Goal: Task Accomplishment & Management: Complete application form

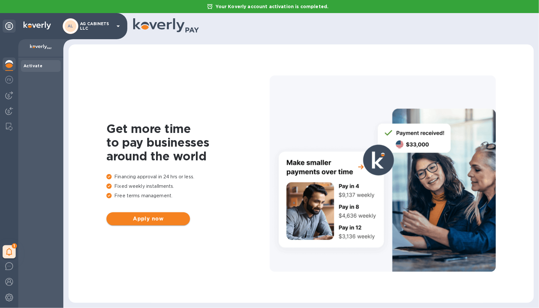
click at [148, 217] on span "Apply now" at bounding box center [148, 219] width 73 height 8
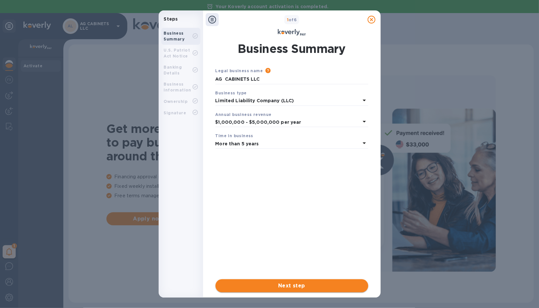
click at [294, 285] on span "Next step" at bounding box center [292, 286] width 142 height 8
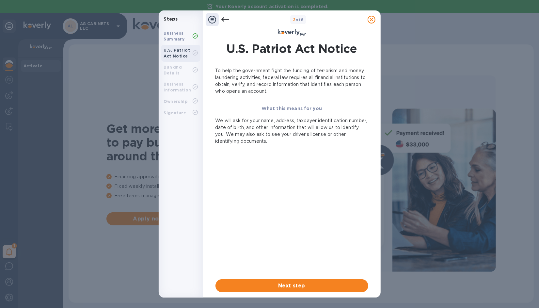
click at [294, 285] on span "Next step" at bounding box center [292, 286] width 142 height 8
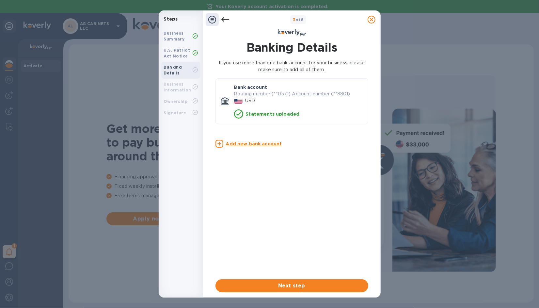
click at [294, 285] on span "Next step" at bounding box center [292, 286] width 142 height 8
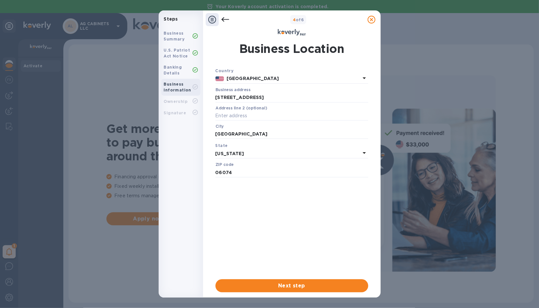
click at [294, 285] on span "Next step" at bounding box center [292, 286] width 142 height 8
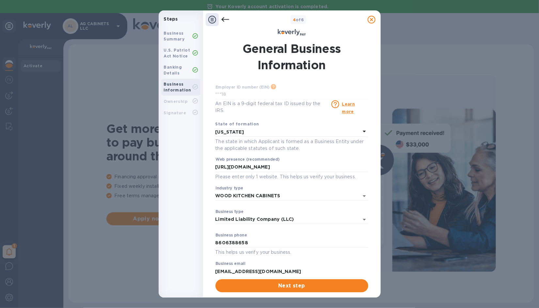
click at [294, 285] on span "Next step" at bounding box center [292, 286] width 142 height 8
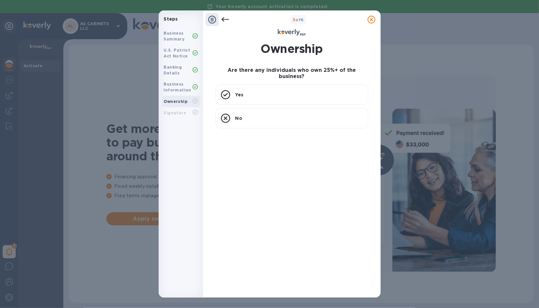
click at [294, 285] on div "Yes No" at bounding box center [292, 188] width 158 height 213
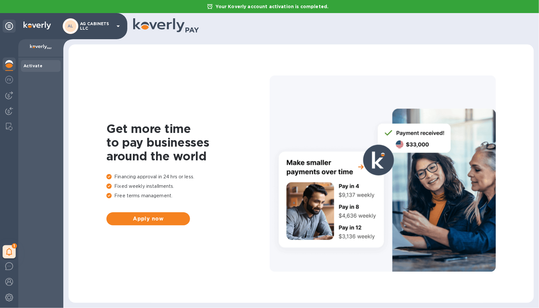
click at [117, 25] on icon at bounding box center [118, 26] width 8 height 8
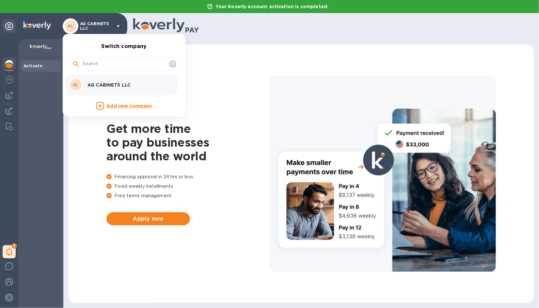
click at [99, 83] on p "AG CABINETS LLC" at bounding box center [128, 85] width 82 height 7
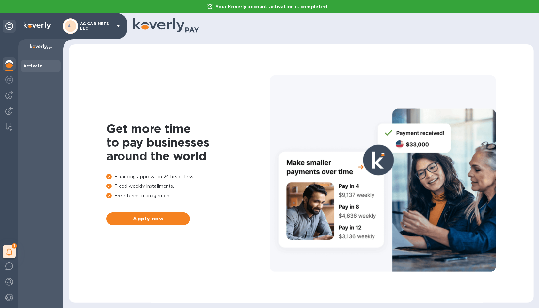
click at [89, 28] on p "AG CABINETS LLC" at bounding box center [96, 26] width 33 height 9
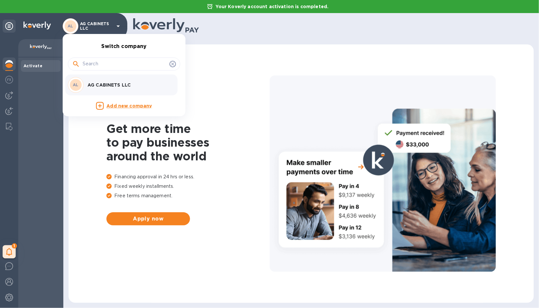
click at [8, 79] on div at bounding box center [269, 154] width 539 height 308
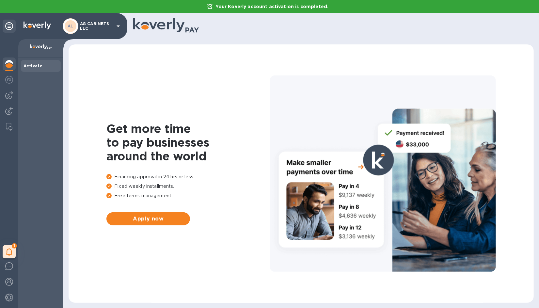
click at [9, 65] on img at bounding box center [9, 64] width 8 height 8
click at [8, 97] on img at bounding box center [9, 95] width 8 height 8
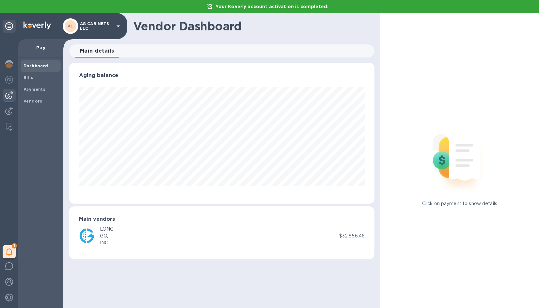
scroll to position [141, 306]
click at [8, 110] on img at bounding box center [9, 111] width 8 height 8
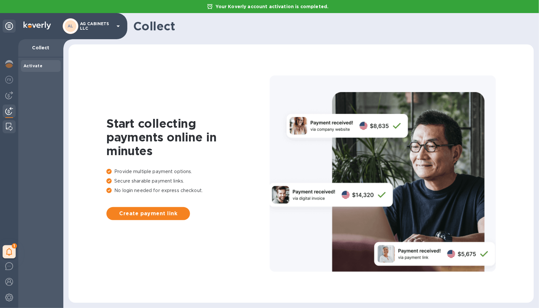
click at [9, 123] on img at bounding box center [9, 127] width 7 height 8
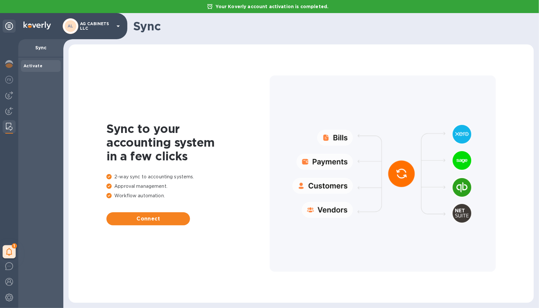
click at [333, 159] on div at bounding box center [383, 173] width 226 height 196
click at [326, 181] on div at bounding box center [383, 173] width 226 height 196
click at [147, 213] on button "Connect" at bounding box center [148, 218] width 84 height 13
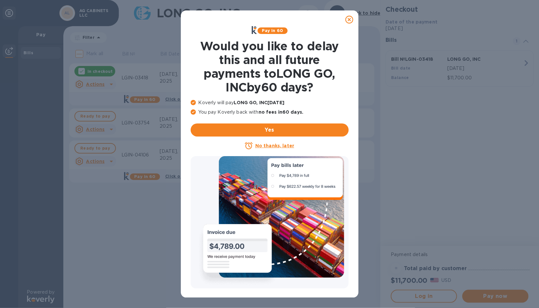
click at [351, 18] on icon at bounding box center [349, 20] width 8 height 8
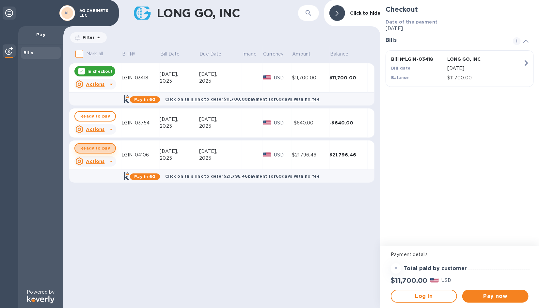
click at [97, 148] on span "Ready to pay" at bounding box center [95, 148] width 30 height 8
click at [81, 67] on div "In checkout" at bounding box center [94, 71] width 41 height 10
click at [207, 176] on b "Click on this link to defer $21,796.46 payment for 60 days with no fee" at bounding box center [242, 176] width 154 height 5
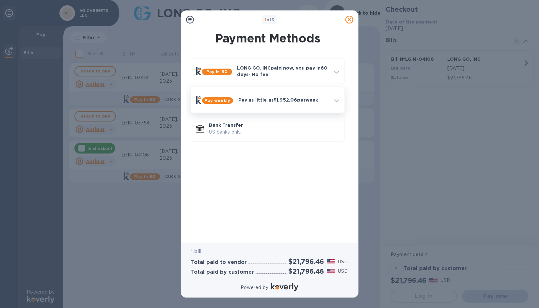
click at [222, 99] on b "Pay weekly" at bounding box center [218, 100] width 26 height 5
